Goal: Task Accomplishment & Management: Manage account settings

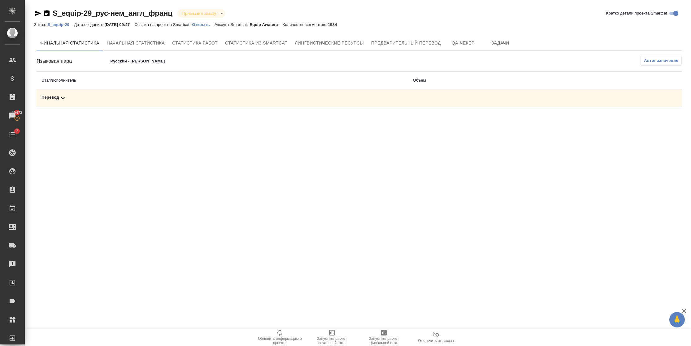
click at [60, 98] on icon at bounding box center [62, 97] width 7 height 7
click at [64, 23] on p "S_equip-29" at bounding box center [60, 24] width 27 height 5
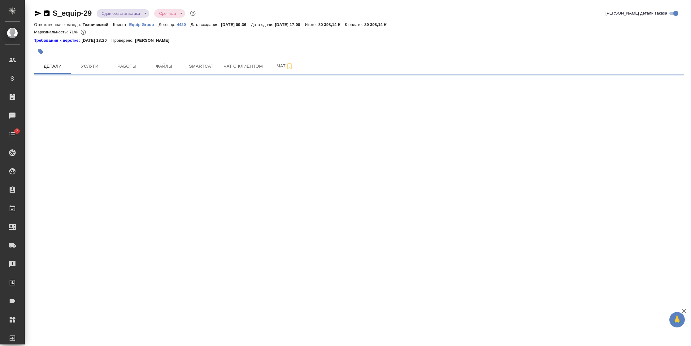
select select "RU"
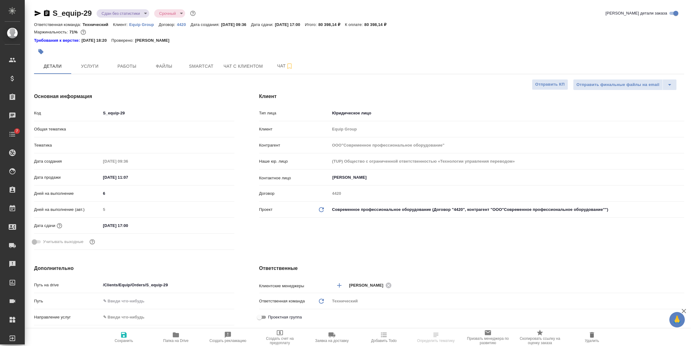
type textarea "x"
click at [131, 71] on button "Работы" at bounding box center [126, 65] width 37 height 15
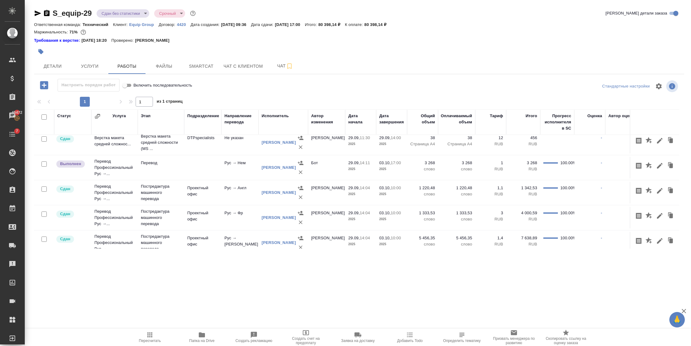
scroll to position [28, 0]
click at [669, 166] on button "button" at bounding box center [671, 167] width 12 height 12
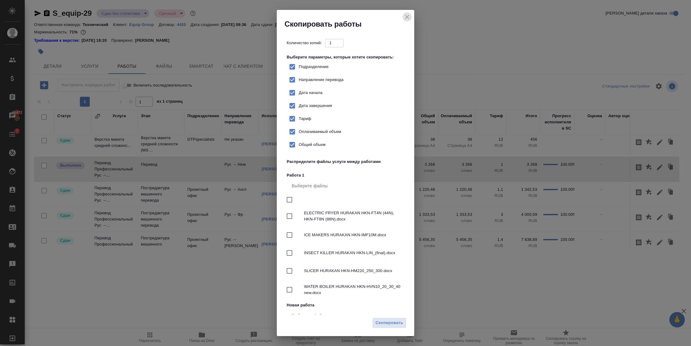
click at [408, 15] on icon "close" at bounding box center [407, 17] width 4 height 4
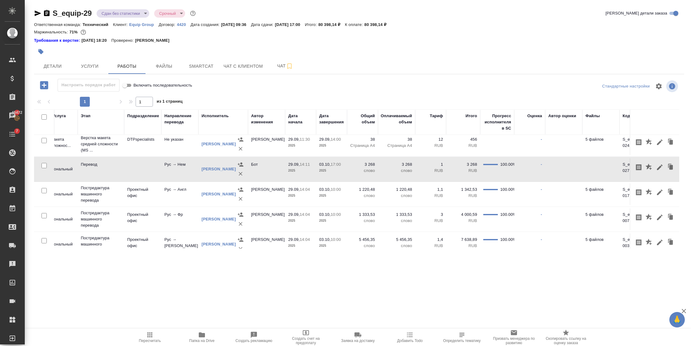
scroll to position [28, 112]
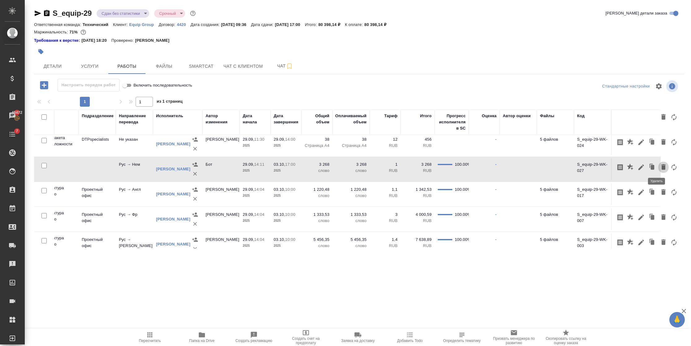
click at [661, 169] on icon "button" at bounding box center [663, 167] width 4 height 6
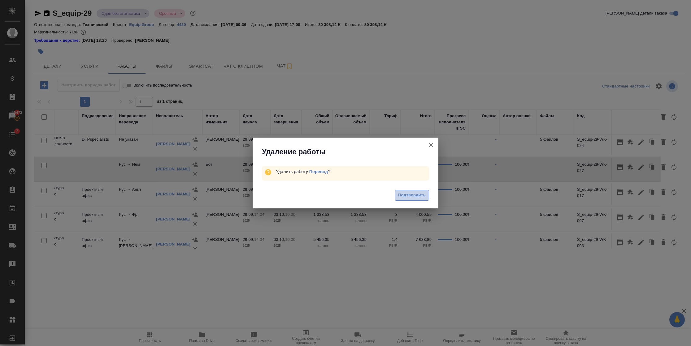
click at [420, 196] on span "Подтвердить" at bounding box center [412, 195] width 28 height 7
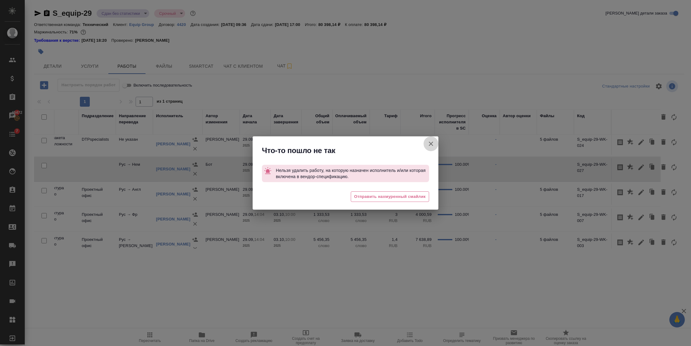
click at [432, 142] on icon "button" at bounding box center [430, 143] width 7 height 7
